Goal: Find specific page/section: Find specific page/section

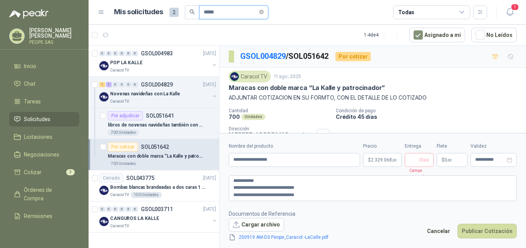
click at [225, 13] on input "*****" at bounding box center [231, 12] width 54 height 13
type input "*"
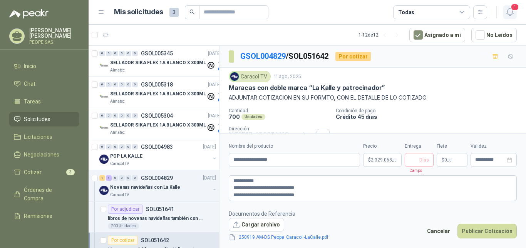
click at [512, 13] on icon "button" at bounding box center [510, 12] width 10 height 10
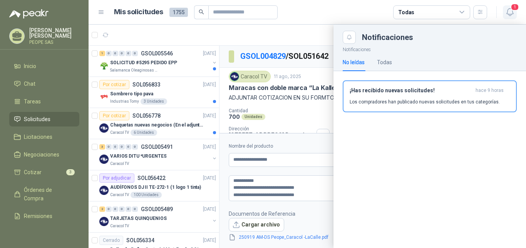
click at [512, 13] on icon "button" at bounding box center [510, 12] width 10 height 10
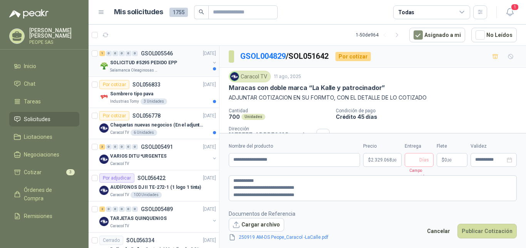
click at [179, 67] on div "Salamanca Oleaginosas SAS" at bounding box center [160, 70] width 100 height 6
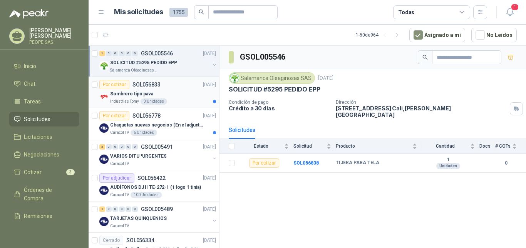
click at [164, 93] on div "Sombrero tipo pava" at bounding box center [163, 93] width 106 height 9
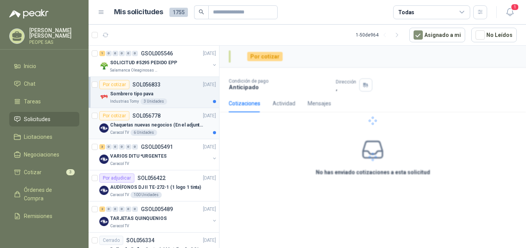
click at [159, 117] on p "SOL056778" at bounding box center [146, 115] width 28 height 5
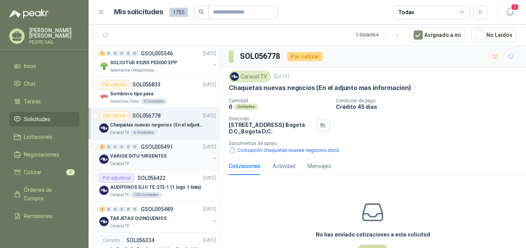
click at [179, 160] on div "VARIOS DITU *URGENTES" at bounding box center [160, 156] width 100 height 9
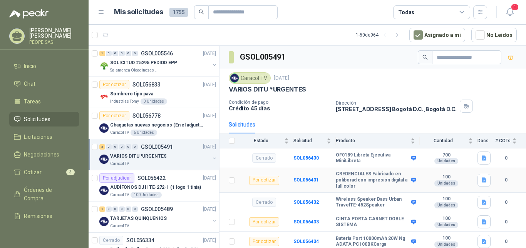
click at [264, 182] on div "Por cotizar" at bounding box center [264, 180] width 30 height 9
click at [150, 125] on p "Chaquetas nuevas negocios (En el adjunto mas informacion)" at bounding box center [158, 125] width 96 height 7
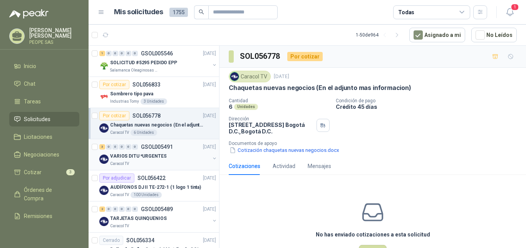
click at [154, 155] on p "VARIOS DITU *URGENTES" at bounding box center [138, 156] width 56 height 7
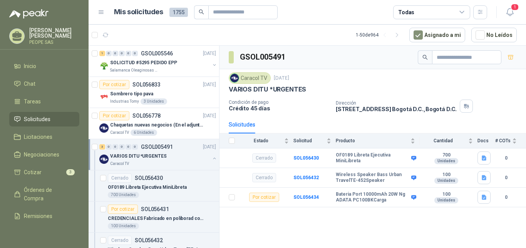
click at [139, 160] on div "VARIOS DITU *URGENTES" at bounding box center [160, 156] width 100 height 9
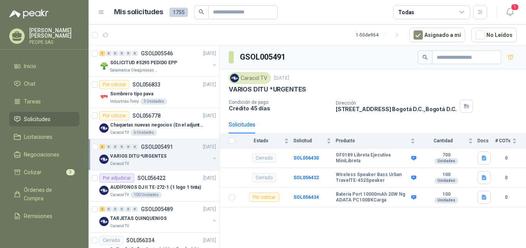
click at [139, 160] on div "VARIOS DITU *URGENTES" at bounding box center [160, 156] width 100 height 9
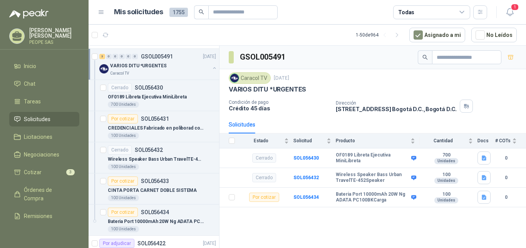
scroll to position [77, 0]
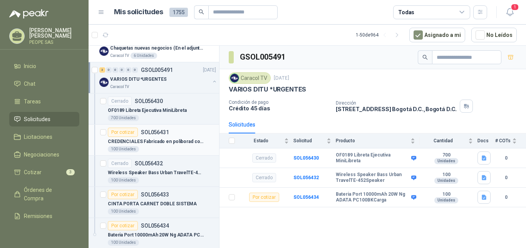
click at [124, 129] on div "Por cotizar" at bounding box center [123, 132] width 30 height 9
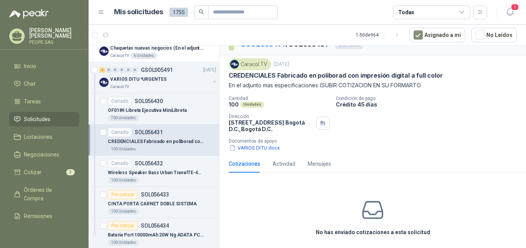
scroll to position [17, 0]
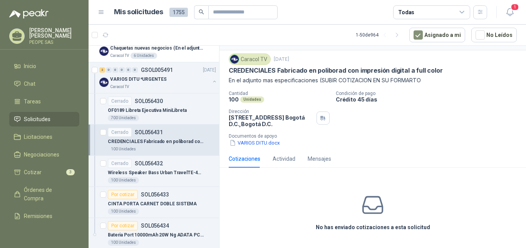
click at [367, 203] on icon at bounding box center [373, 205] width 24 height 24
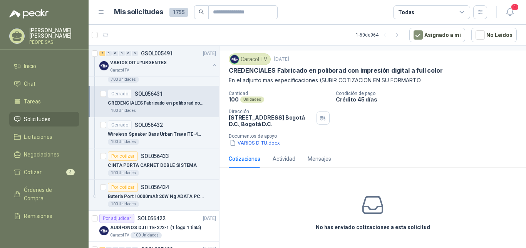
scroll to position [154, 0]
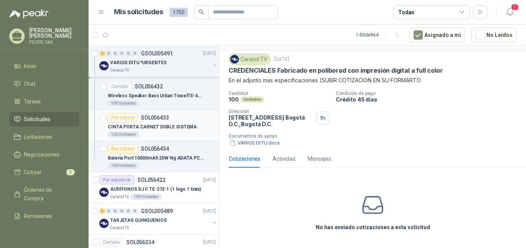
click at [127, 118] on div "Por cotizar" at bounding box center [123, 117] width 30 height 9
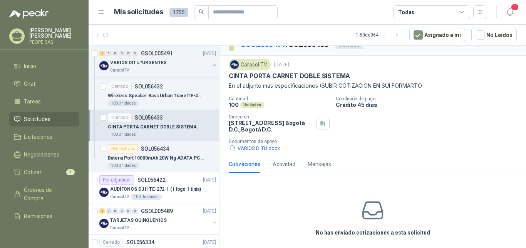
scroll to position [17, 0]
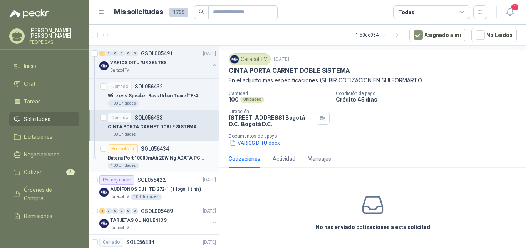
click at [160, 159] on p "Bateria Port 10000mAh 20W Ng ADATA PC100BKCarga" at bounding box center [156, 158] width 96 height 7
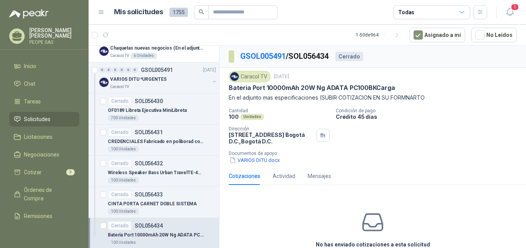
scroll to position [115, 0]
